Goal: Download file/media

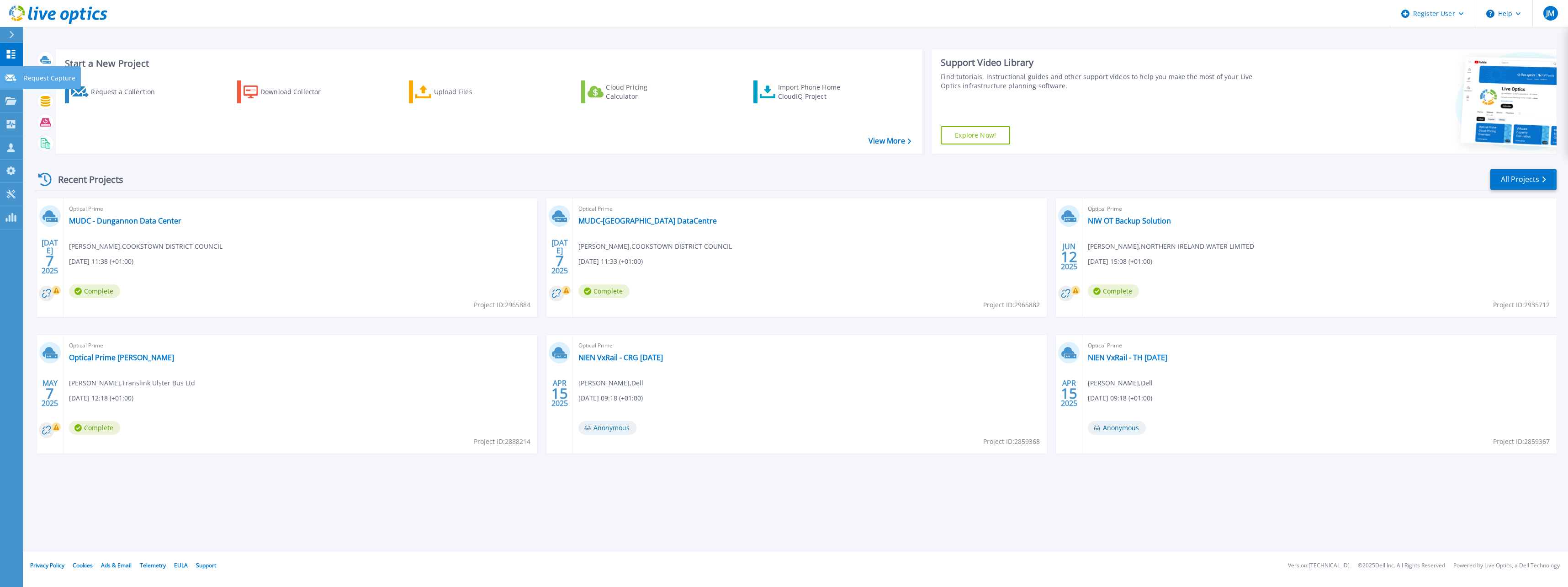
click at [9, 78] on icon at bounding box center [11, 77] width 11 height 7
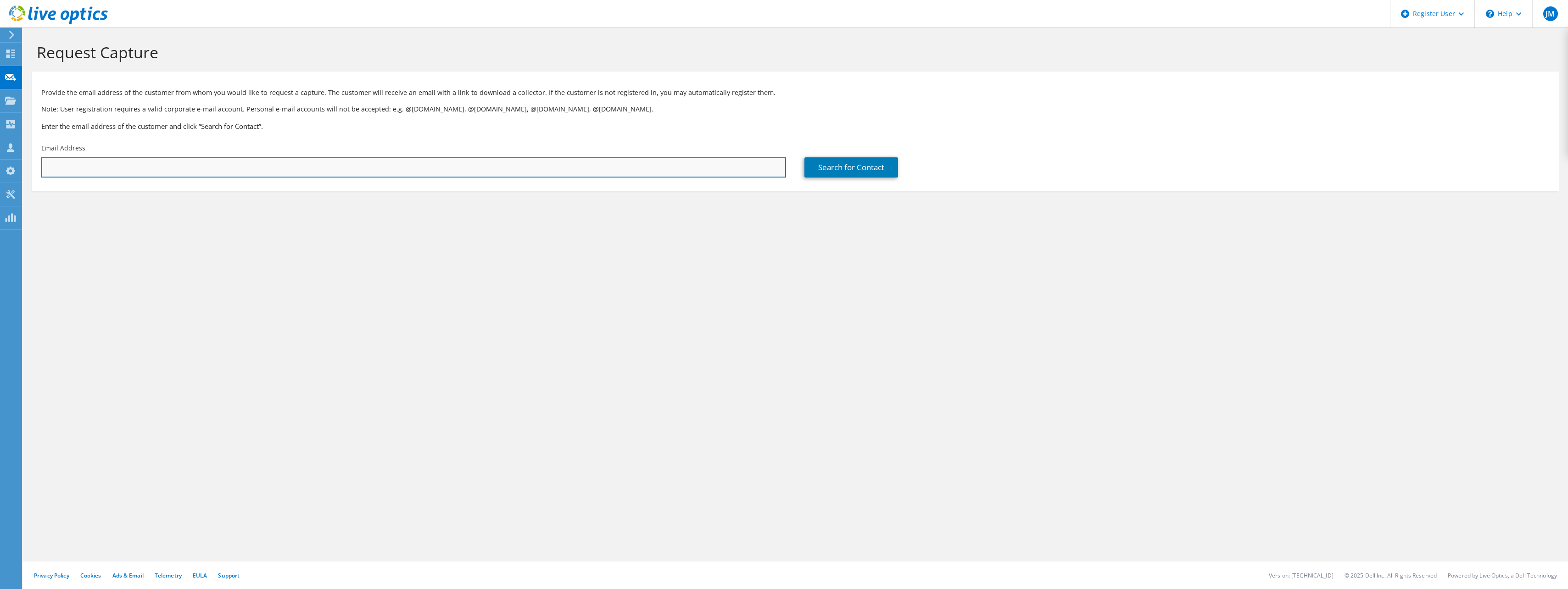
click at [665, 157] on input "text" at bounding box center [414, 167] width 745 height 20
paste input ""Mervyn.Glasgow@midandeastantrim.gov.uk" <Mervyn.Glasgow@midandeastantrim.gov.u…"
click at [48, 171] on input ""Mervyn.Glasgow@midandeastantrim.gov.uk" <Mervyn.Glasgow@midandeastantrim.gov.u…" at bounding box center [414, 167] width 745 height 20
drag, startPoint x: 186, startPoint y: 168, endPoint x: 497, endPoint y: 205, distance: 313.2
click at [496, 205] on section "Request Capture Provide the email address of the customer from whom you would l…" at bounding box center [795, 132] width 1545 height 210
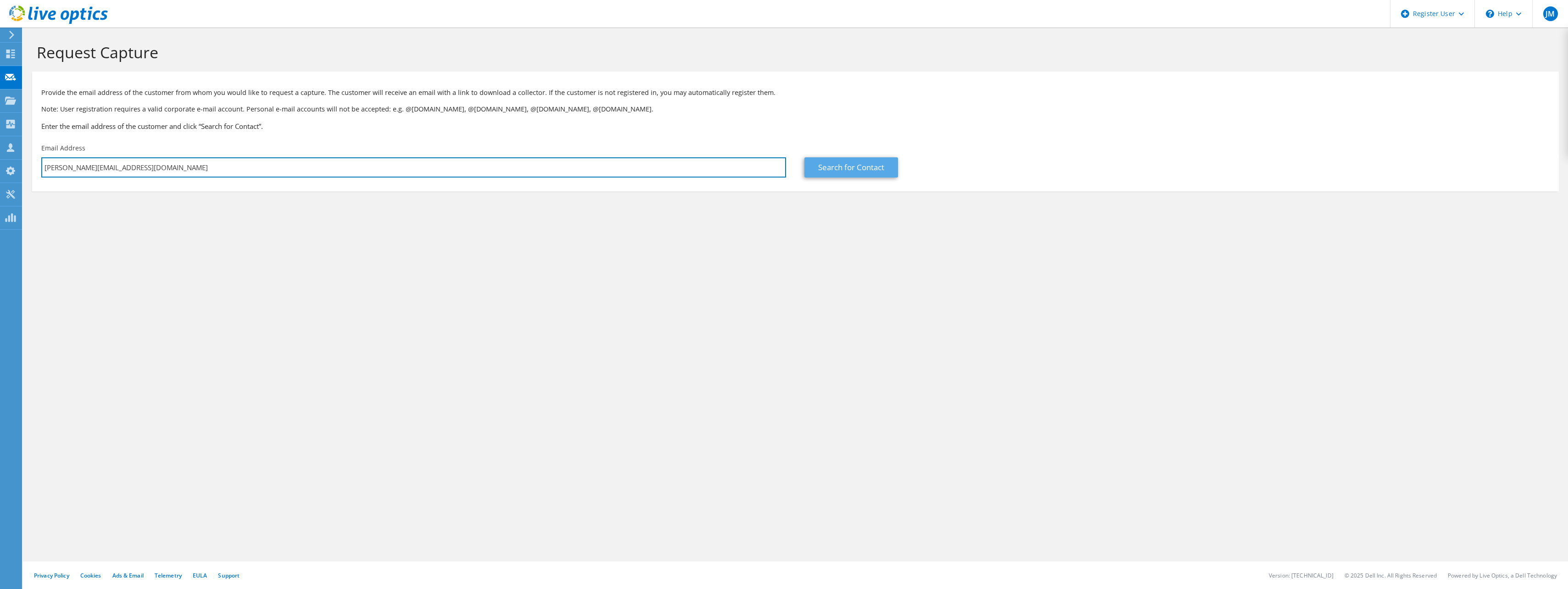
type input "Mervyn.Glasgow@midandeastantrim.gov.uk"
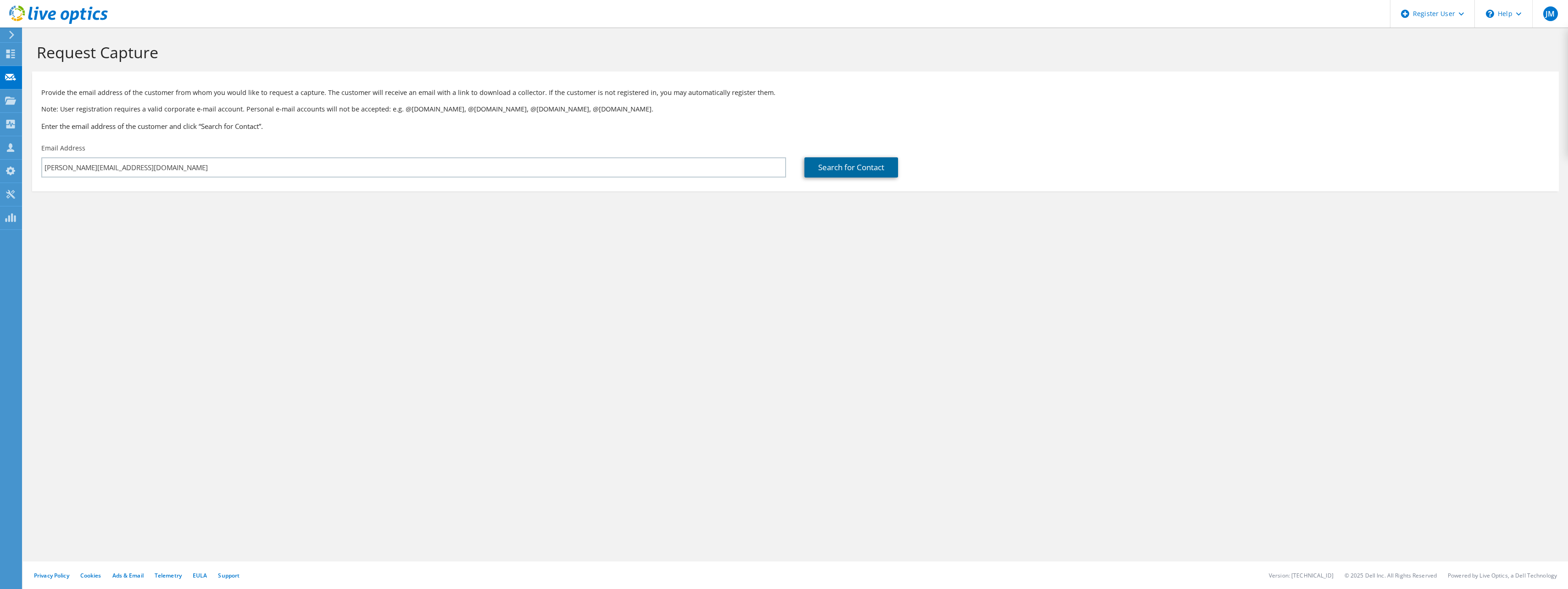
click at [850, 170] on link "Search for Contact" at bounding box center [851, 167] width 94 height 20
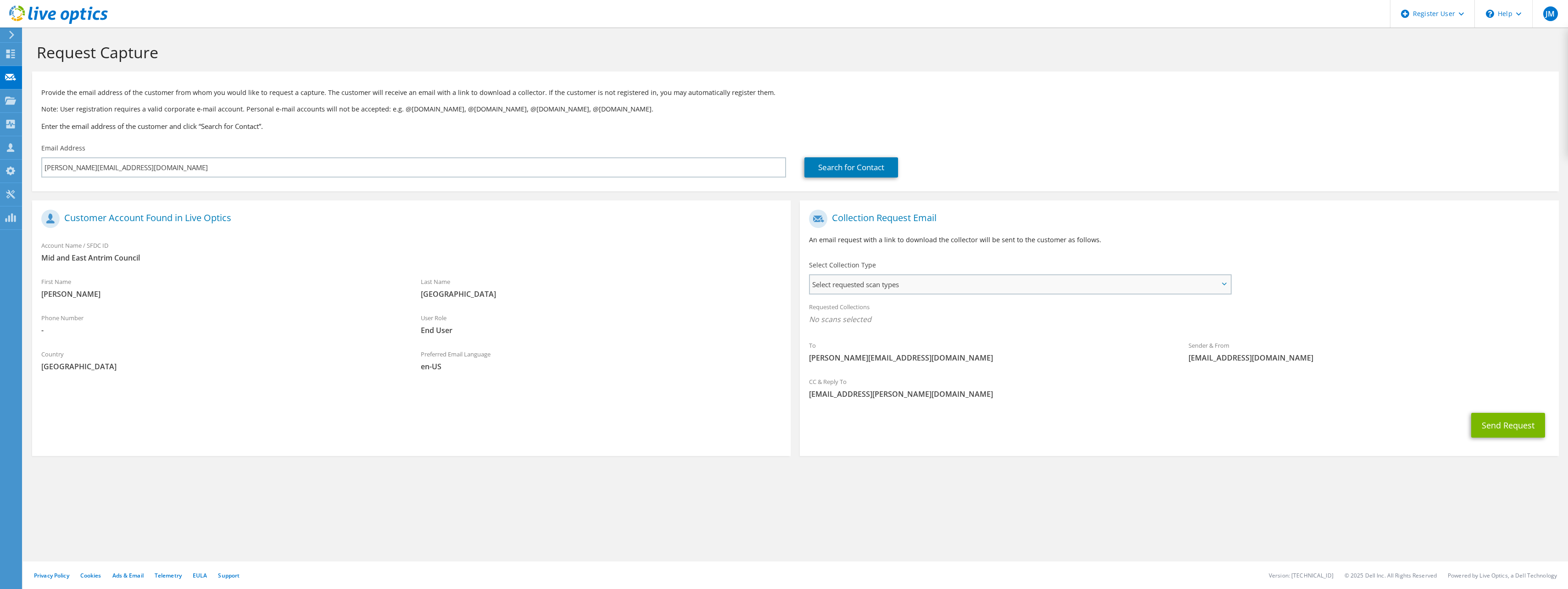
click at [875, 280] on span "Select requested scan types" at bounding box center [1020, 284] width 420 height 18
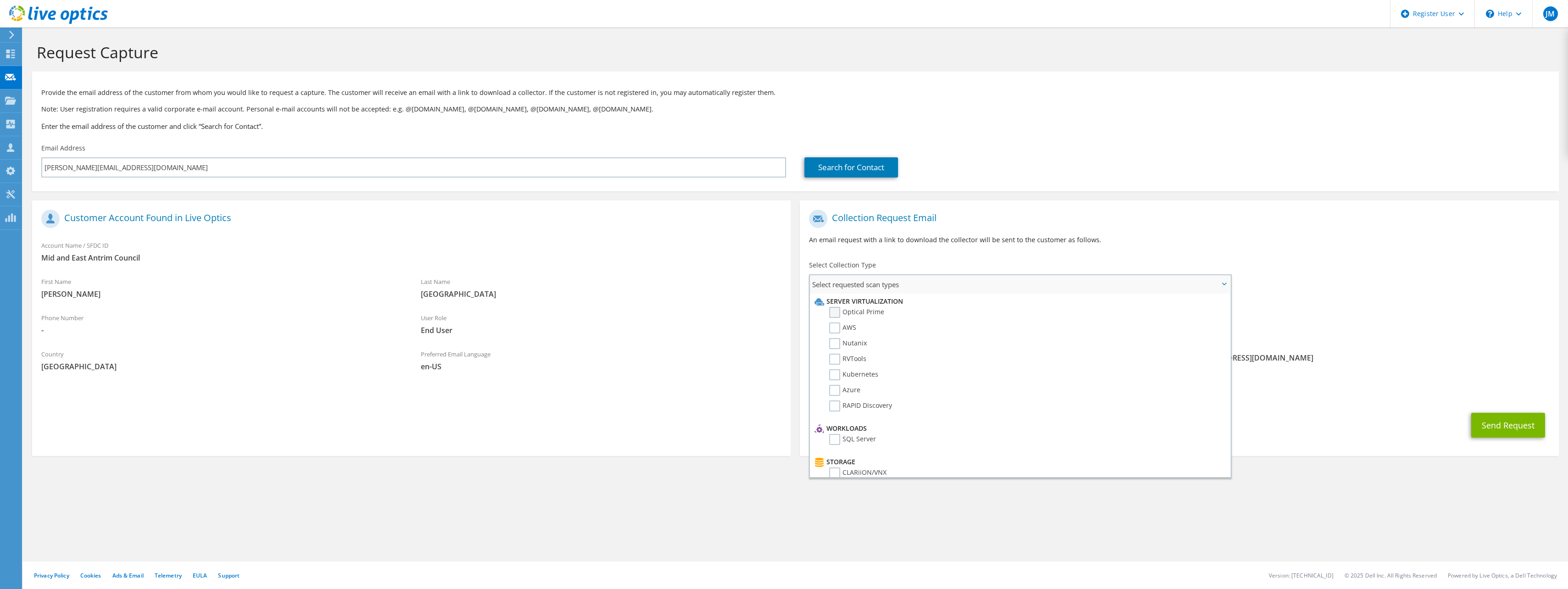
click at [861, 313] on label "Optical Prime" at bounding box center [856, 312] width 55 height 11
click at [0, 0] on input "Optical Prime" at bounding box center [0, 0] width 0 height 0
click at [1348, 326] on span "Optical Prime" at bounding box center [1179, 321] width 740 height 15
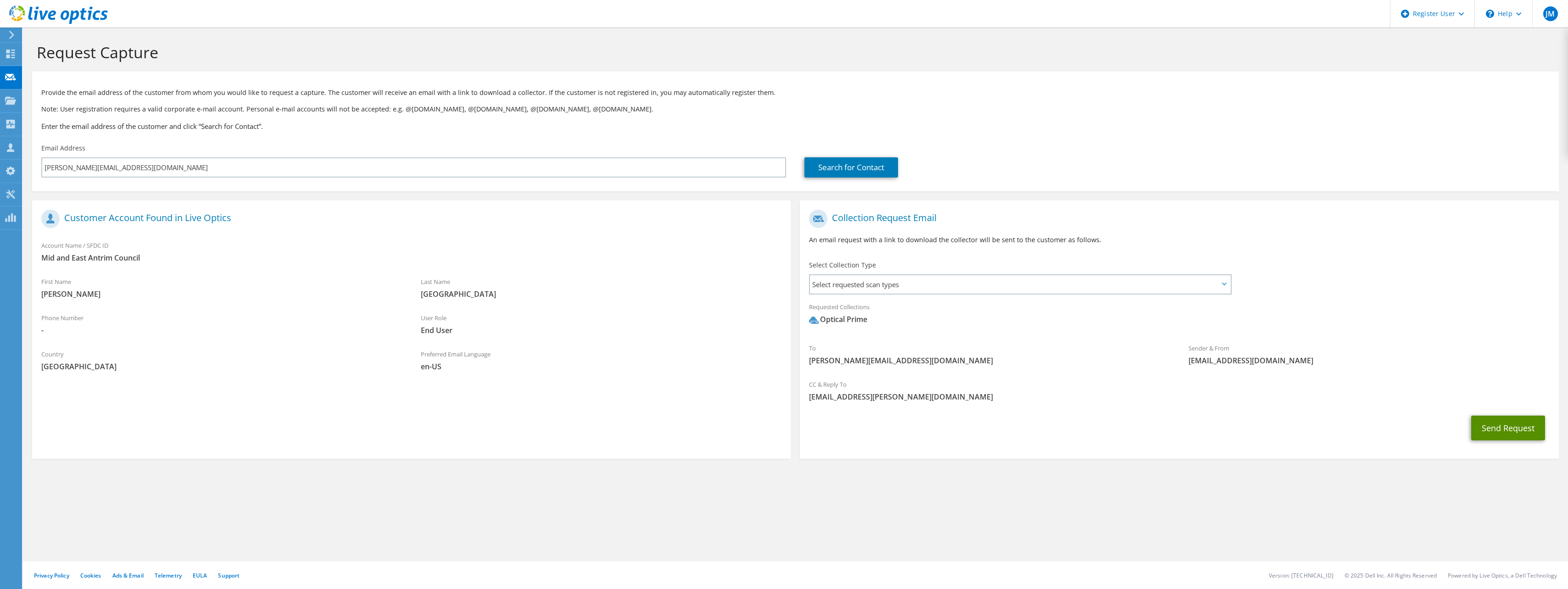
click at [1511, 428] on button "Send Request" at bounding box center [1507, 428] width 74 height 25
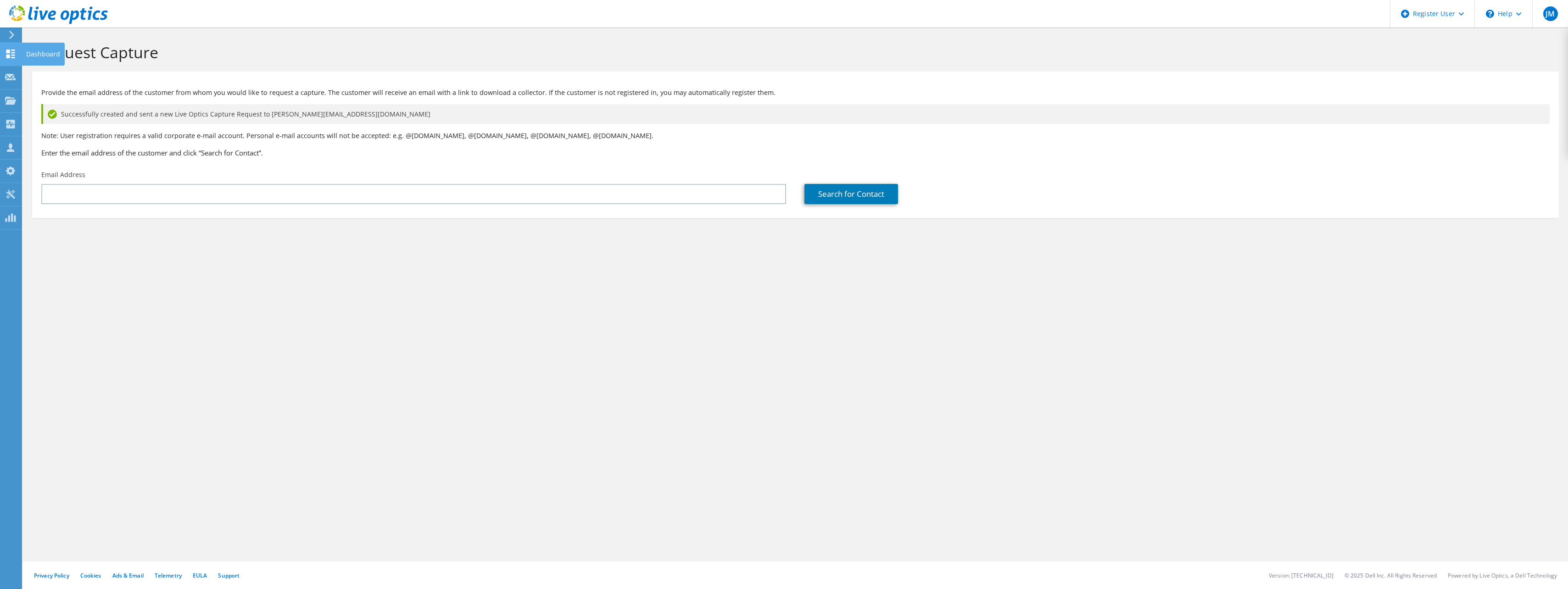
click at [12, 53] on use at bounding box center [11, 54] width 9 height 9
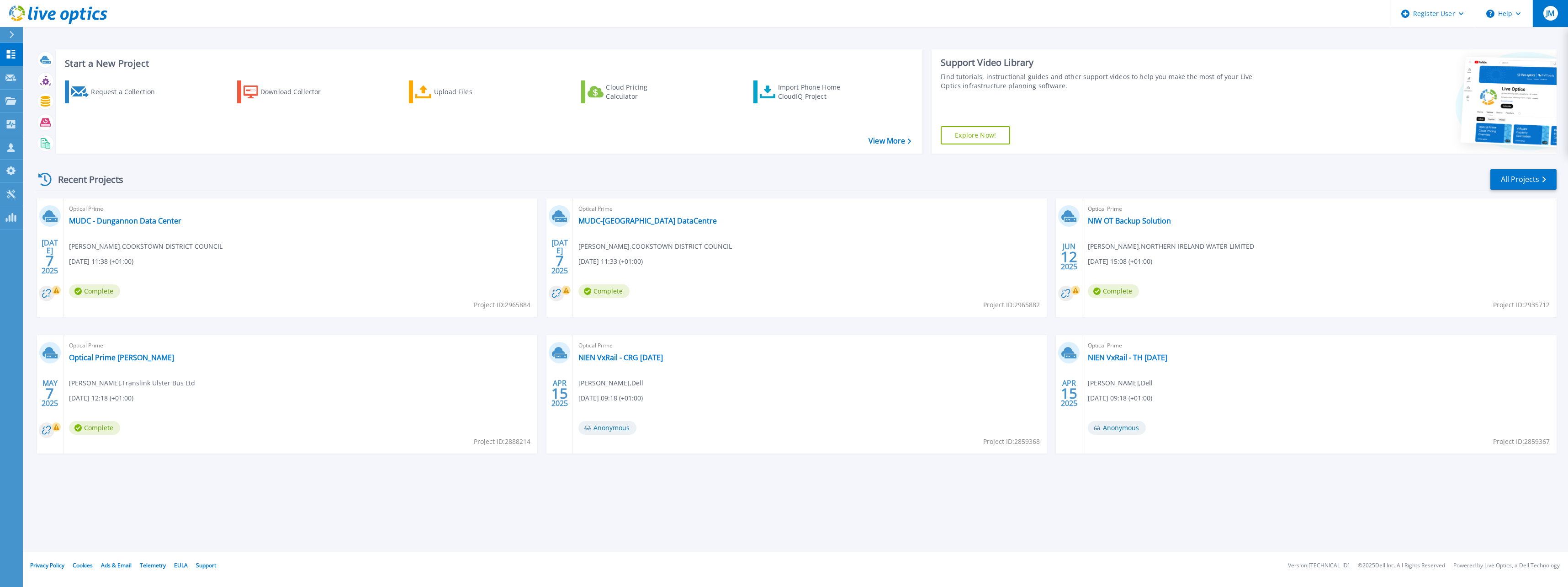
click at [1545, 17] on div "JM" at bounding box center [1550, 13] width 15 height 15
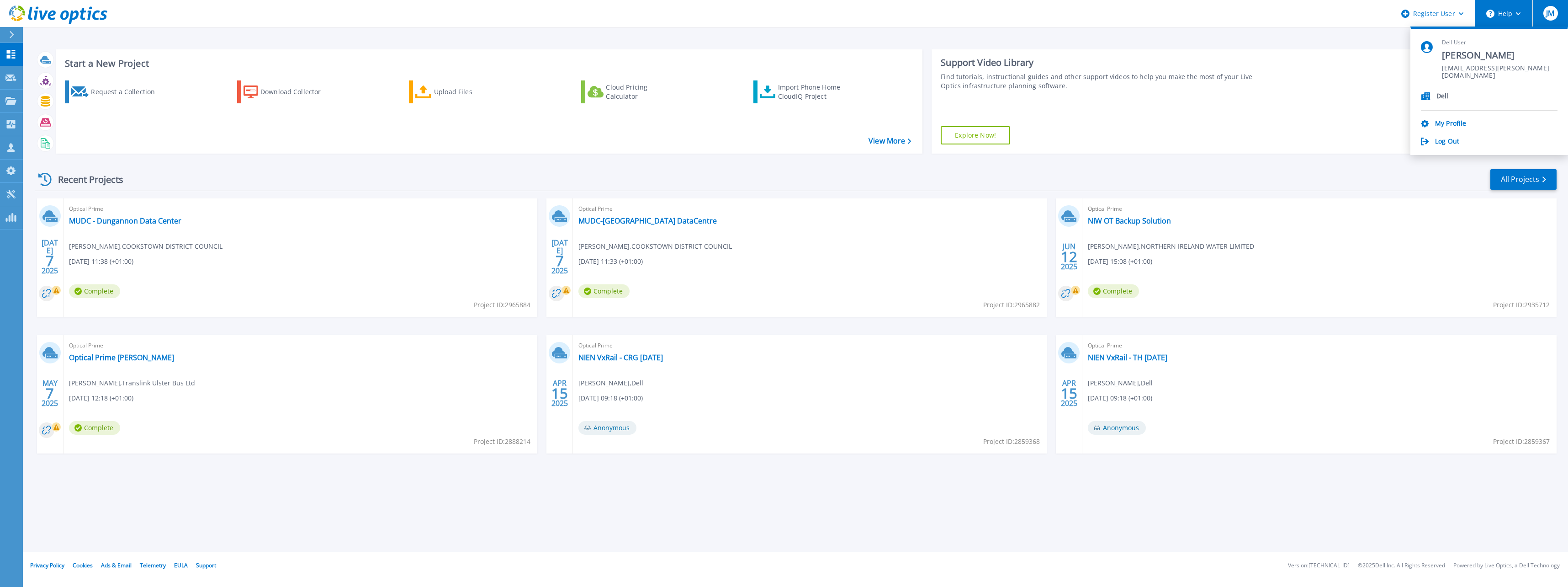
click at [1508, 14] on button "Help" at bounding box center [1504, 13] width 57 height 27
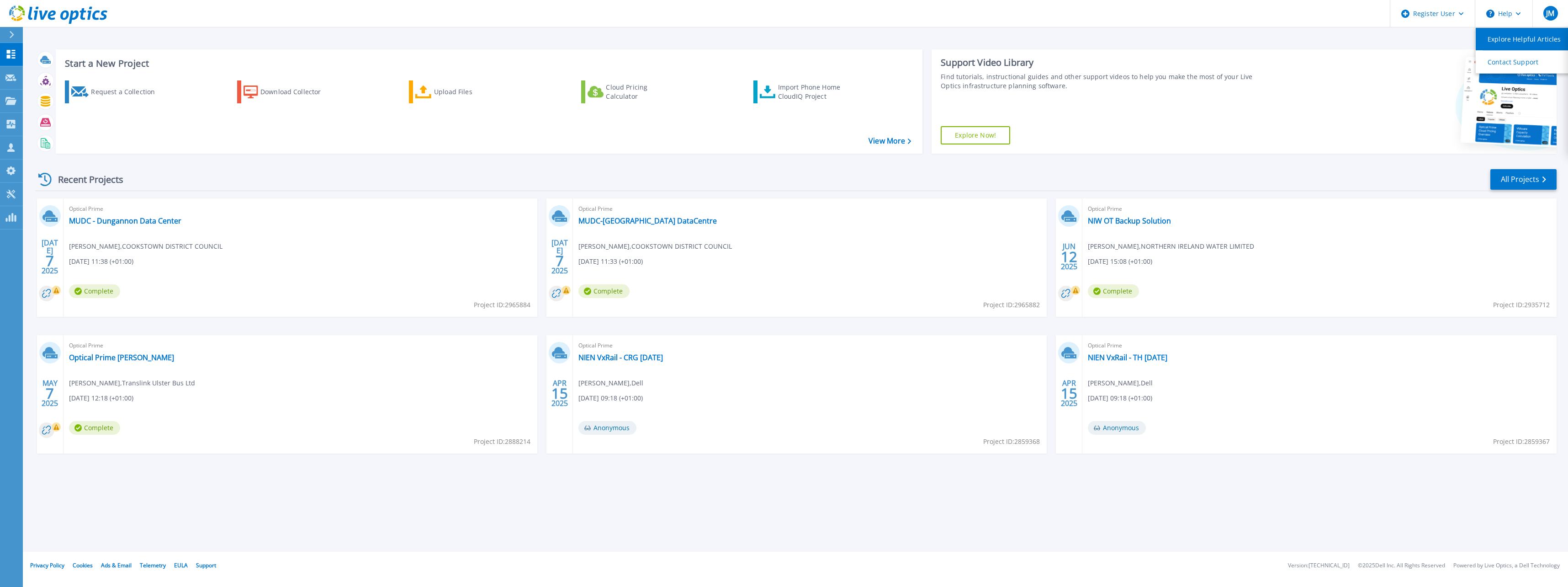
click at [1505, 44] on link "Explore Helpful Articles" at bounding box center [1526, 39] width 102 height 23
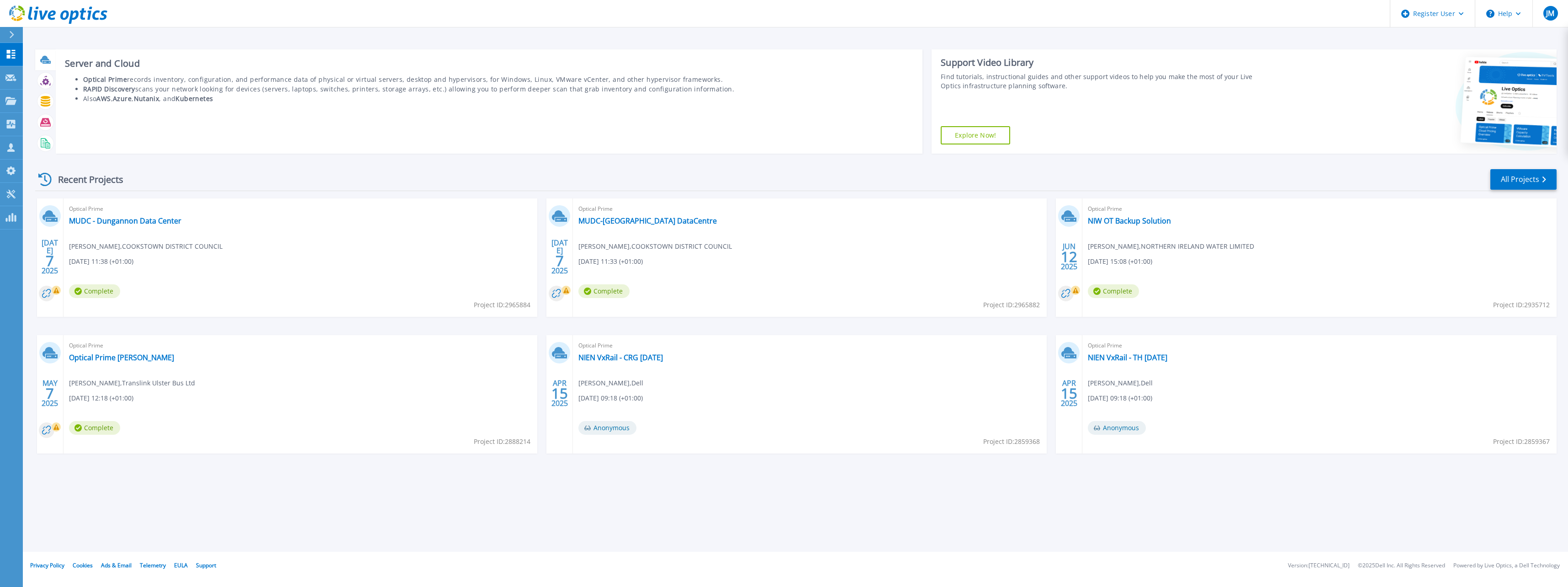
click at [46, 62] on icon at bounding box center [47, 62] width 9 height 3
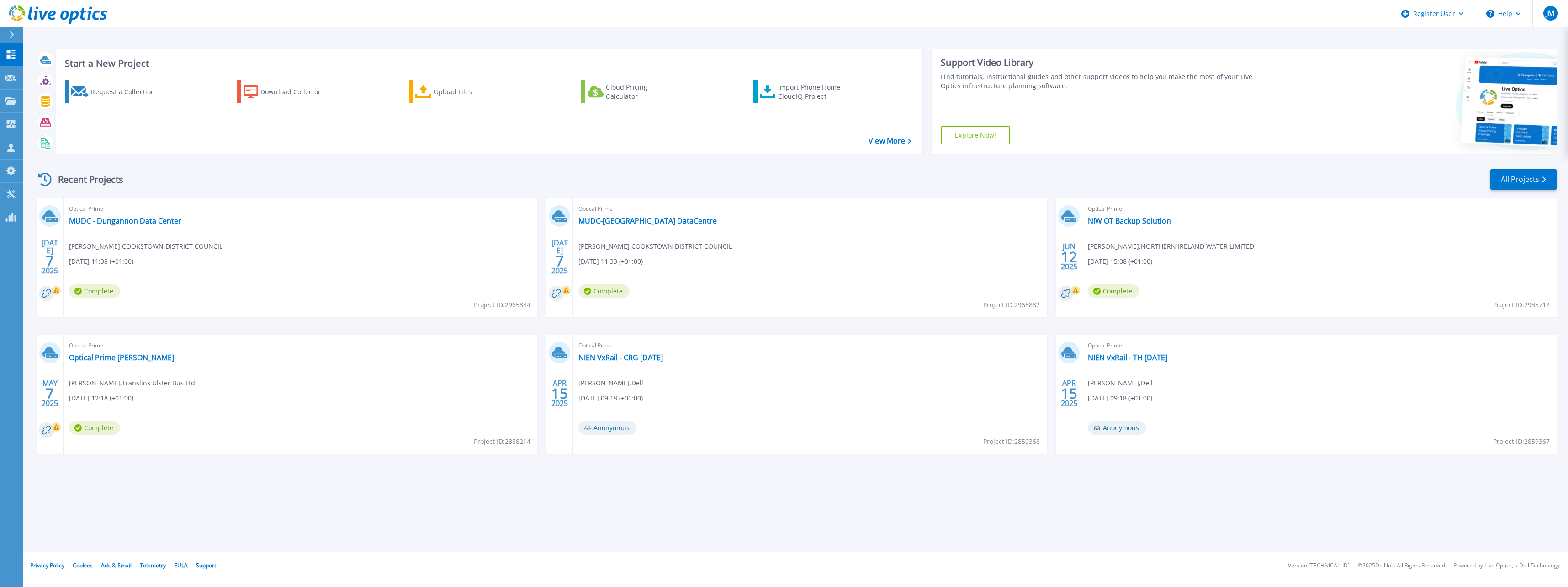
click at [974, 136] on link "Explore Now!" at bounding box center [975, 135] width 69 height 18
click at [12, 59] on link "Dashboard Dashboard" at bounding box center [12, 55] width 23 height 23
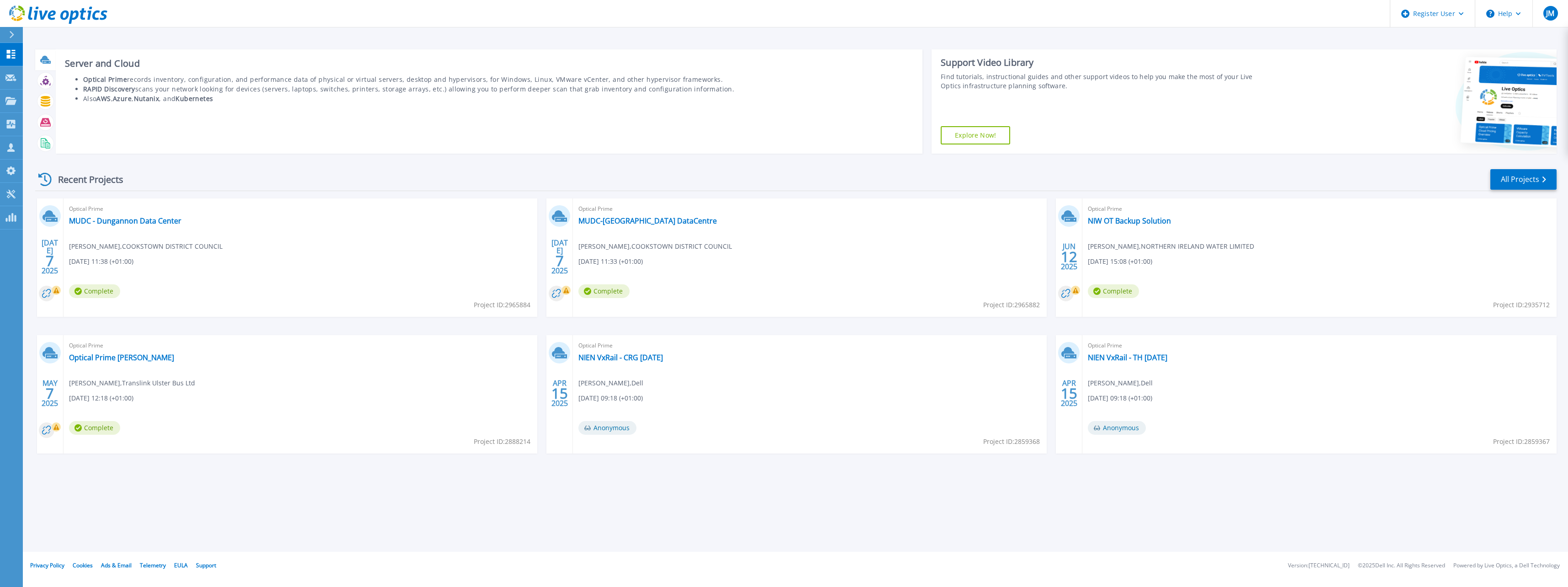
click at [45, 66] on div at bounding box center [46, 60] width 16 height 16
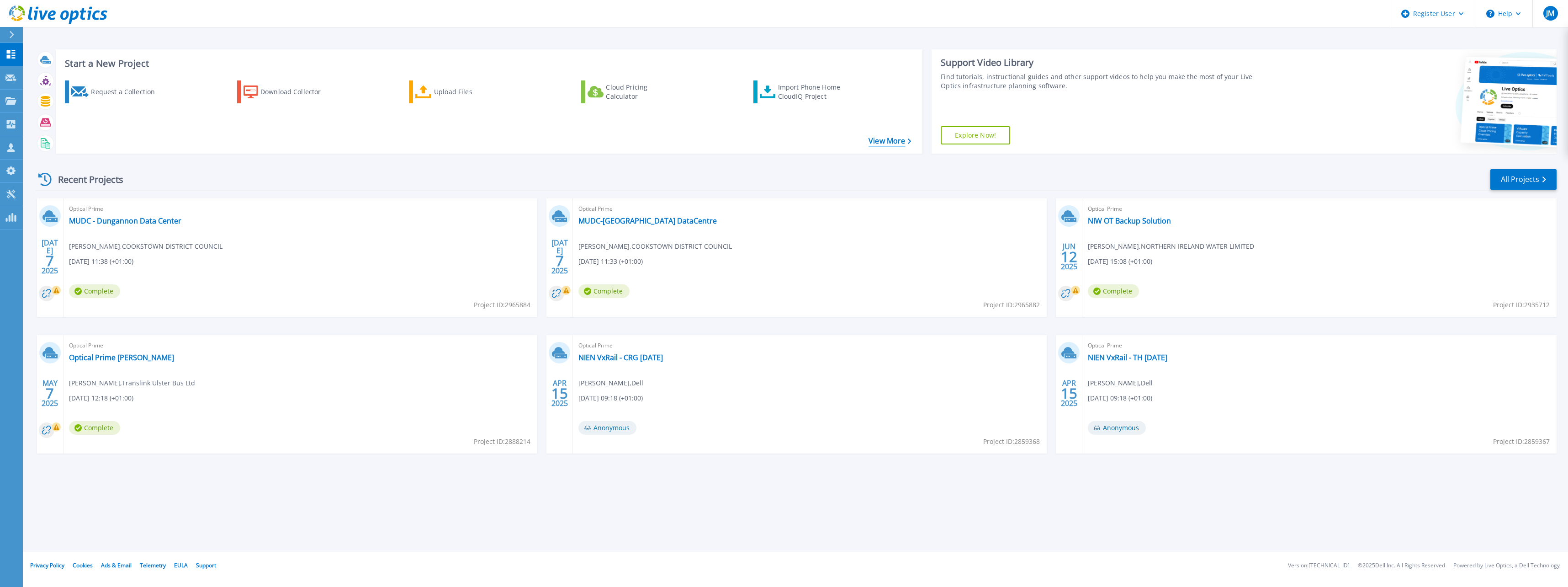
click at [878, 141] on link "View More" at bounding box center [890, 141] width 43 height 9
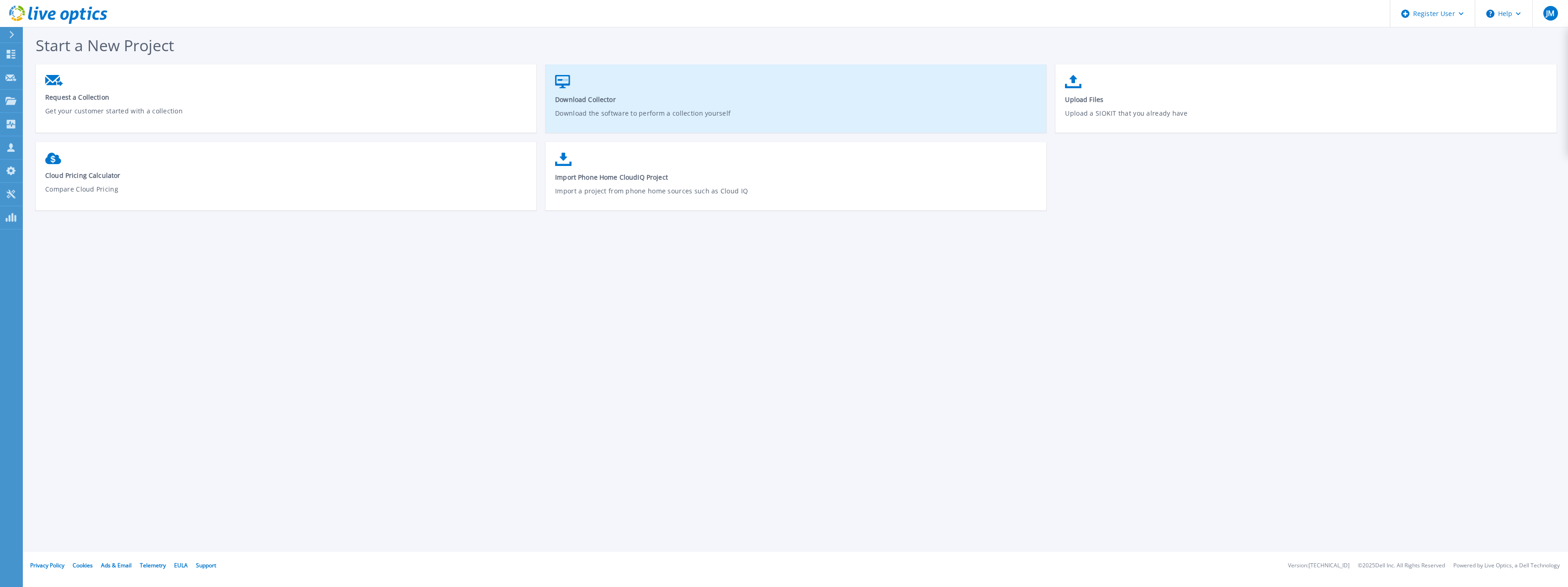
click at [605, 107] on link "Download Collector Download the software to perform a collection yourself" at bounding box center [796, 103] width 501 height 65
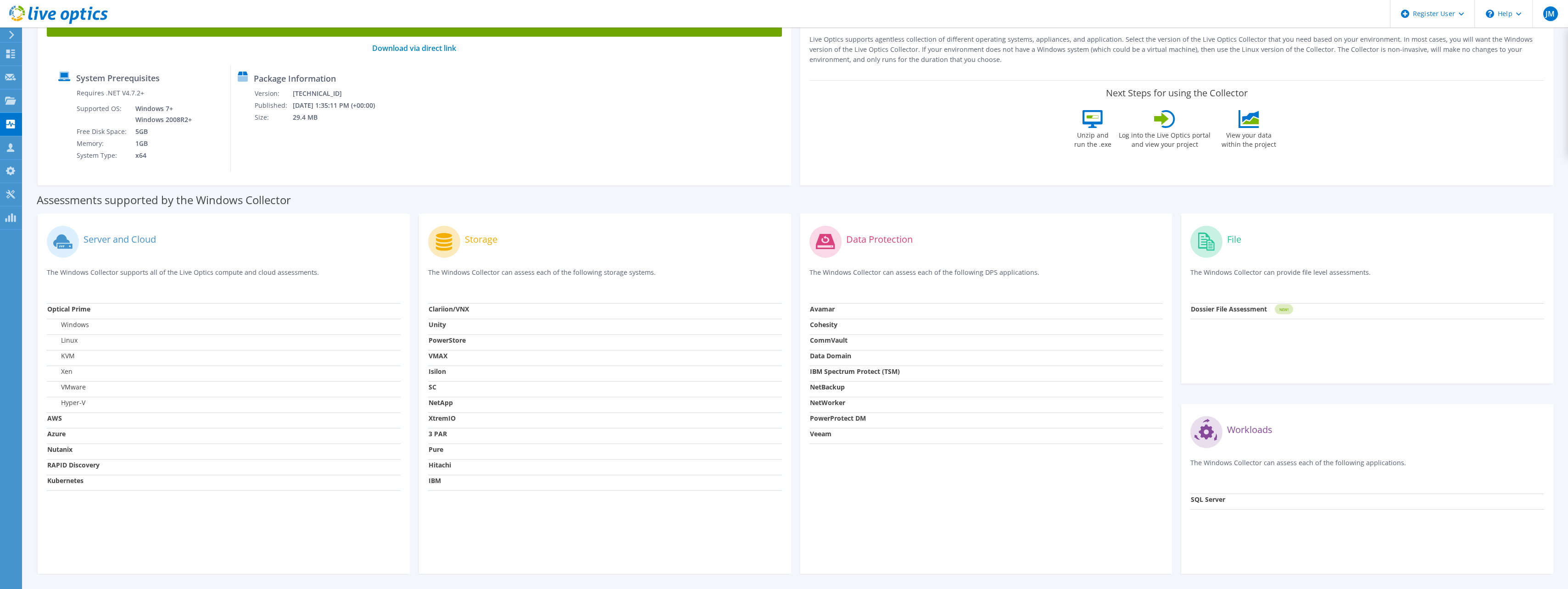
scroll to position [92, 0]
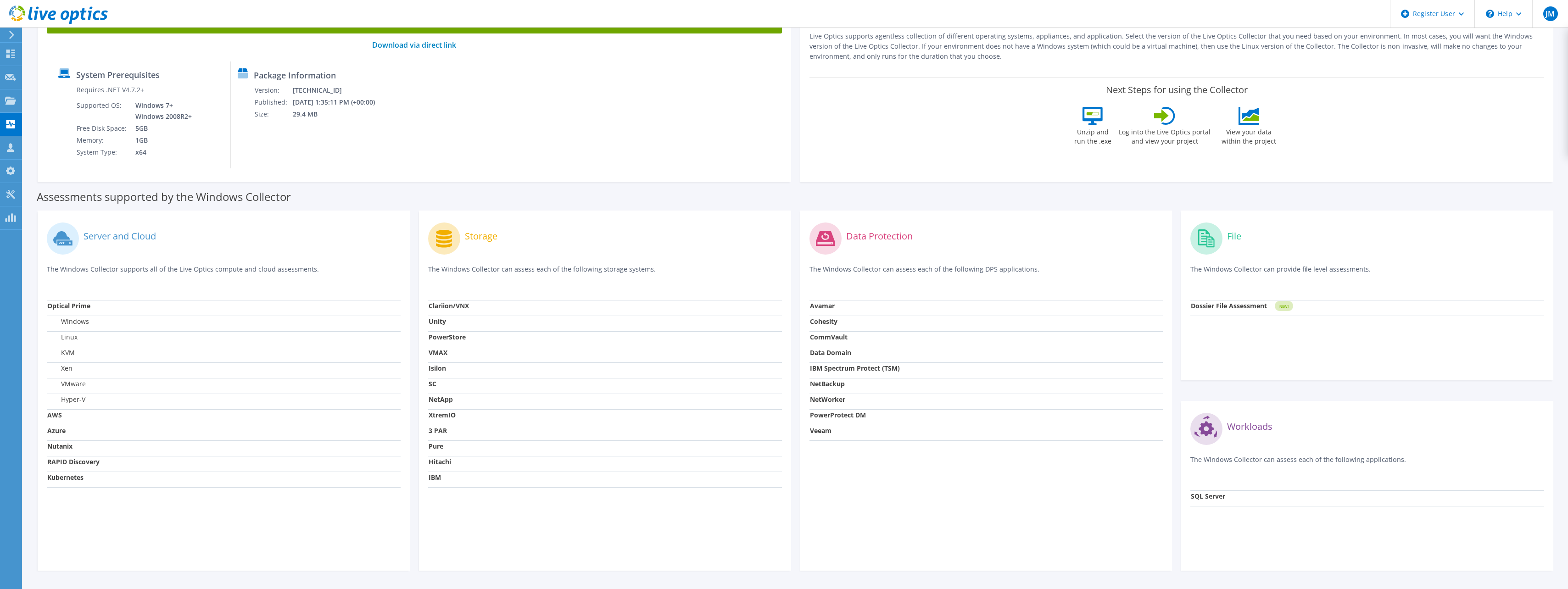
click at [117, 237] on label "Server and Cloud" at bounding box center [120, 236] width 73 height 9
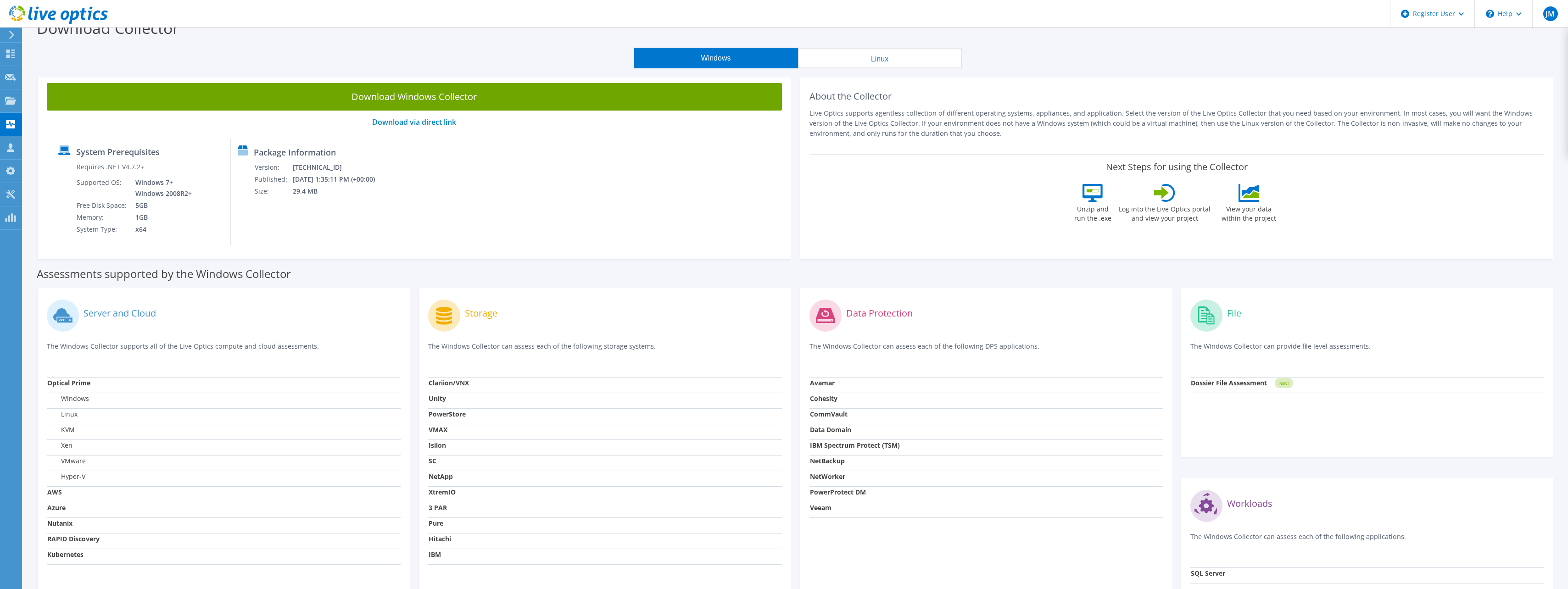
scroll to position [0, 0]
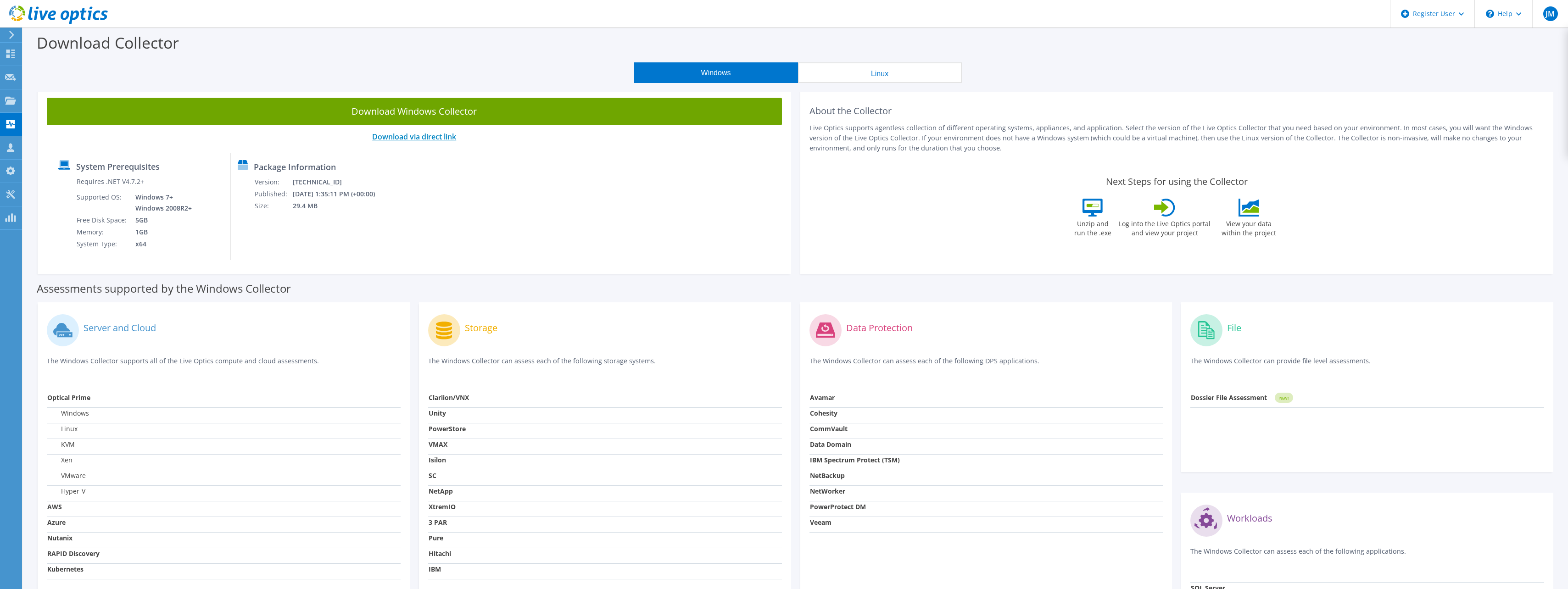
click at [444, 139] on link "Download via direct link" at bounding box center [414, 136] width 84 height 10
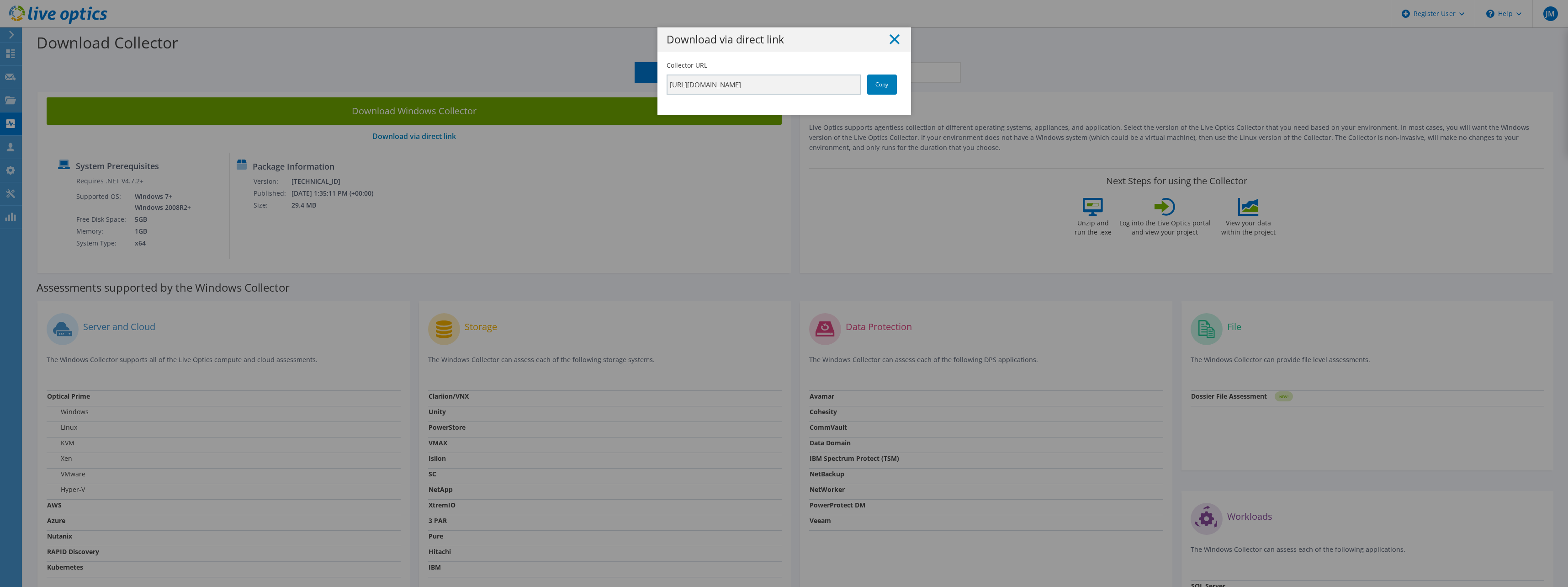
click at [889, 43] on icon at bounding box center [894, 39] width 10 height 10
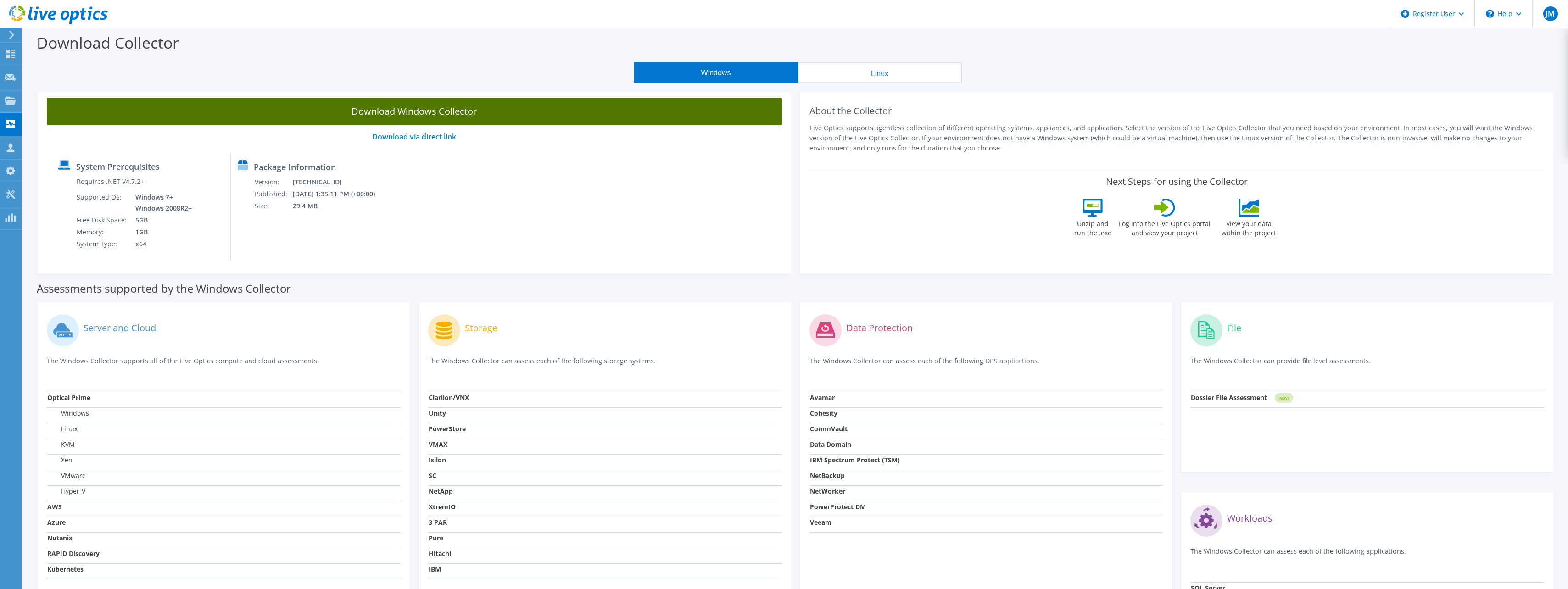
click at [406, 116] on link "Download Windows Collector" at bounding box center [414, 111] width 735 height 27
